Goal: Check status: Check status

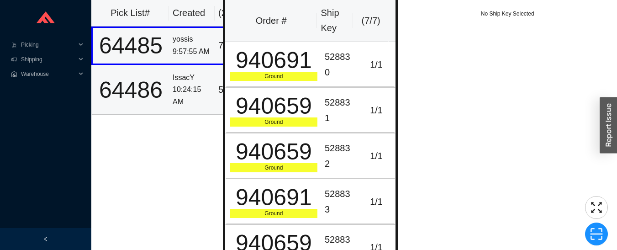
click at [184, 84] on div "10:24:15 AM" at bounding box center [192, 96] width 38 height 24
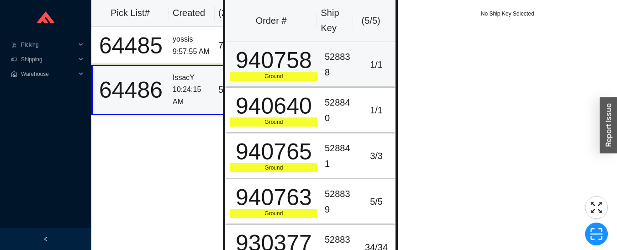
click at [288, 59] on div "940758" at bounding box center [273, 60] width 87 height 23
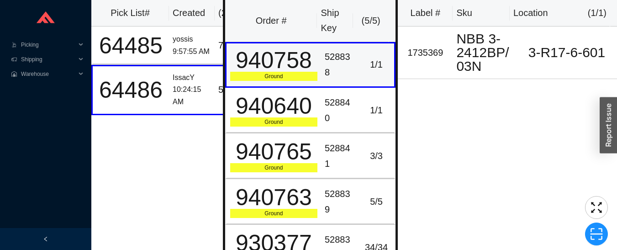
click at [291, 110] on div "940640" at bounding box center [273, 105] width 87 height 23
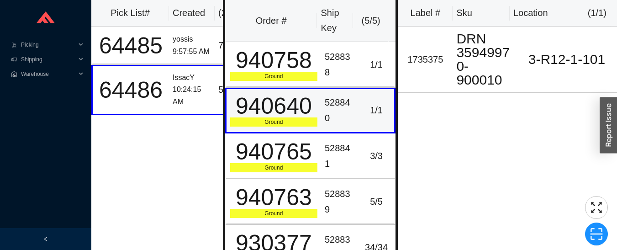
click at [294, 152] on div "940765" at bounding box center [273, 151] width 87 height 23
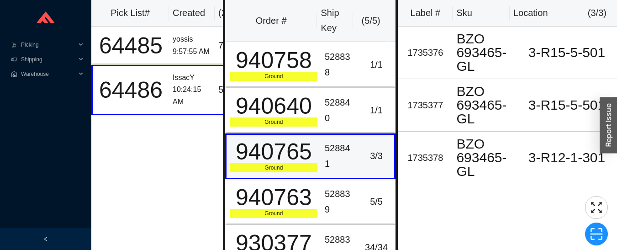
click at [284, 200] on div "940763" at bounding box center [273, 197] width 87 height 23
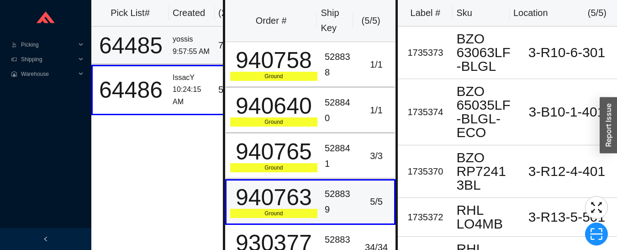
click at [167, 43] on td "64485" at bounding box center [130, 45] width 78 height 38
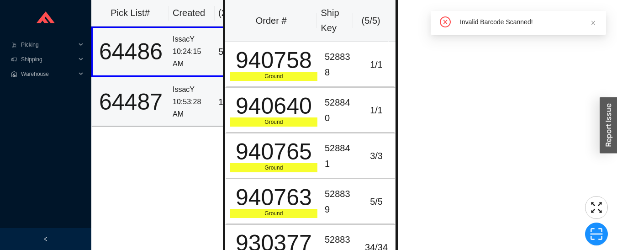
click at [166, 107] on td "64487" at bounding box center [130, 102] width 78 height 50
